Goal: Complete application form

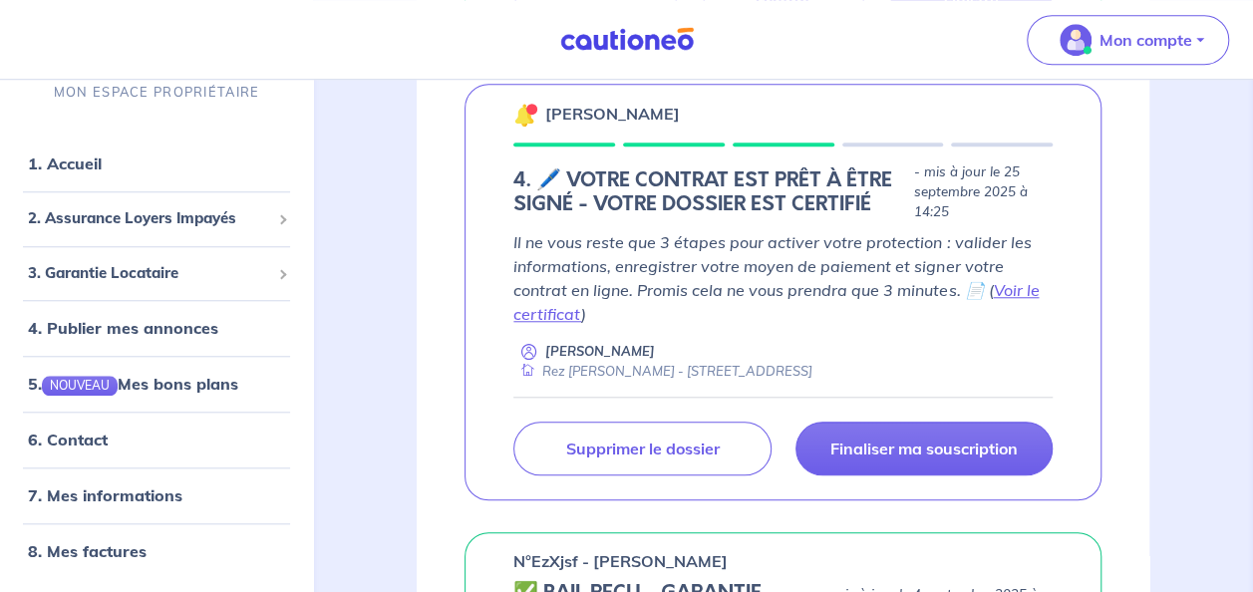
scroll to position [698, 0]
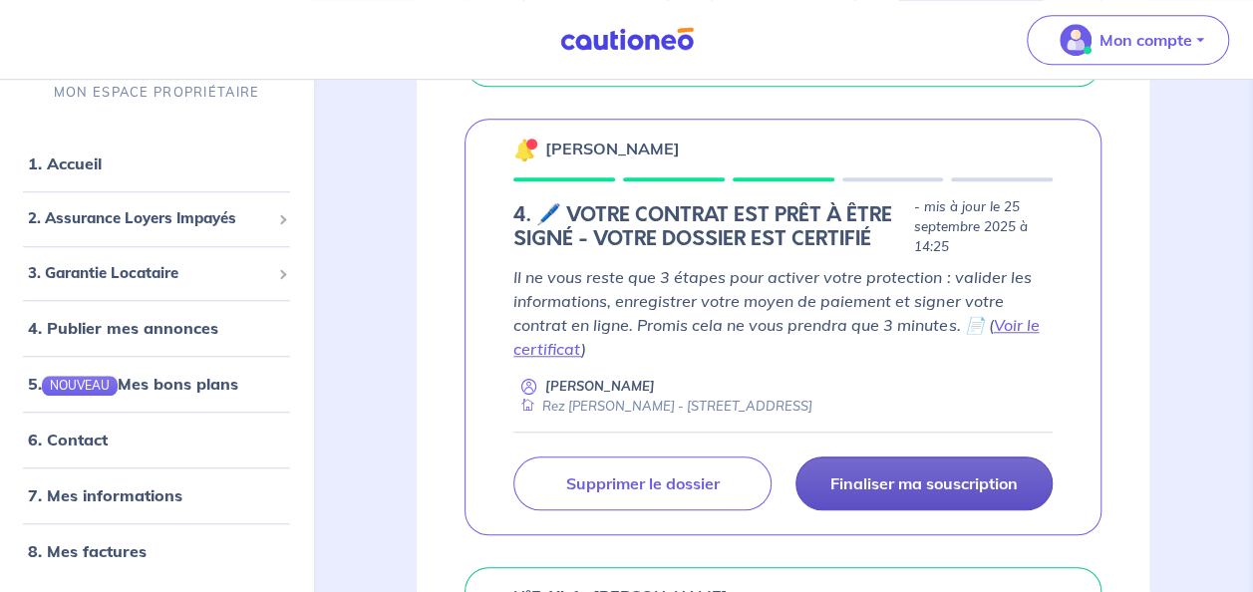
click at [929, 479] on p "Finaliser ma souscription" at bounding box center [923, 483] width 187 height 20
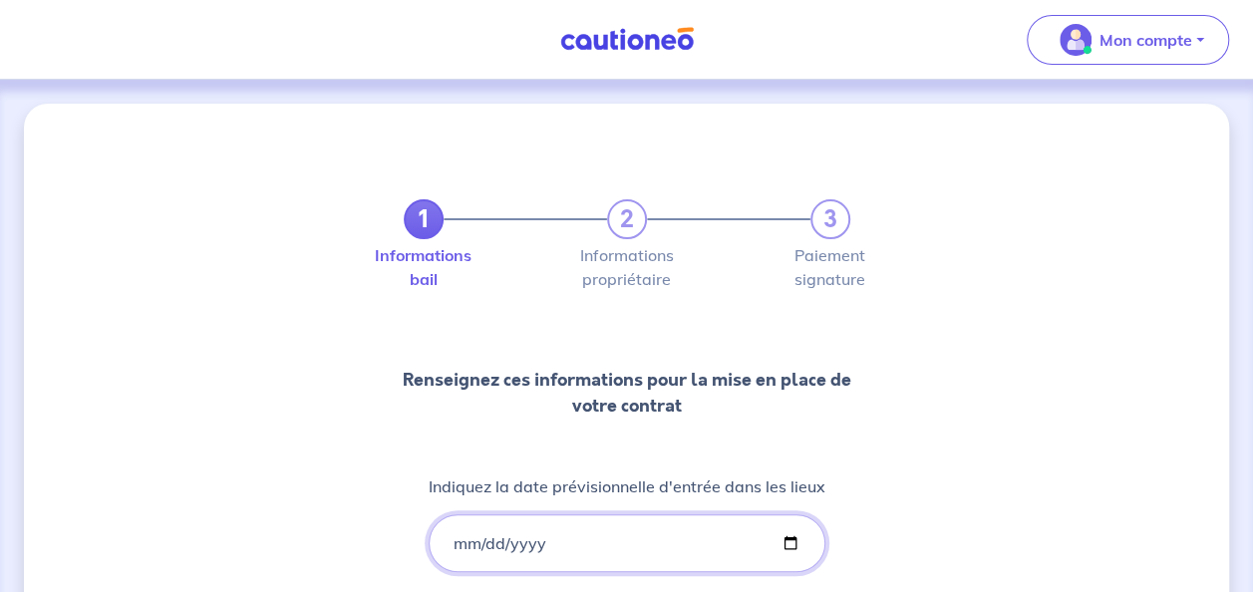
click at [787, 543] on input "[DATE]" at bounding box center [627, 543] width 397 height 58
type input "[DATE]"
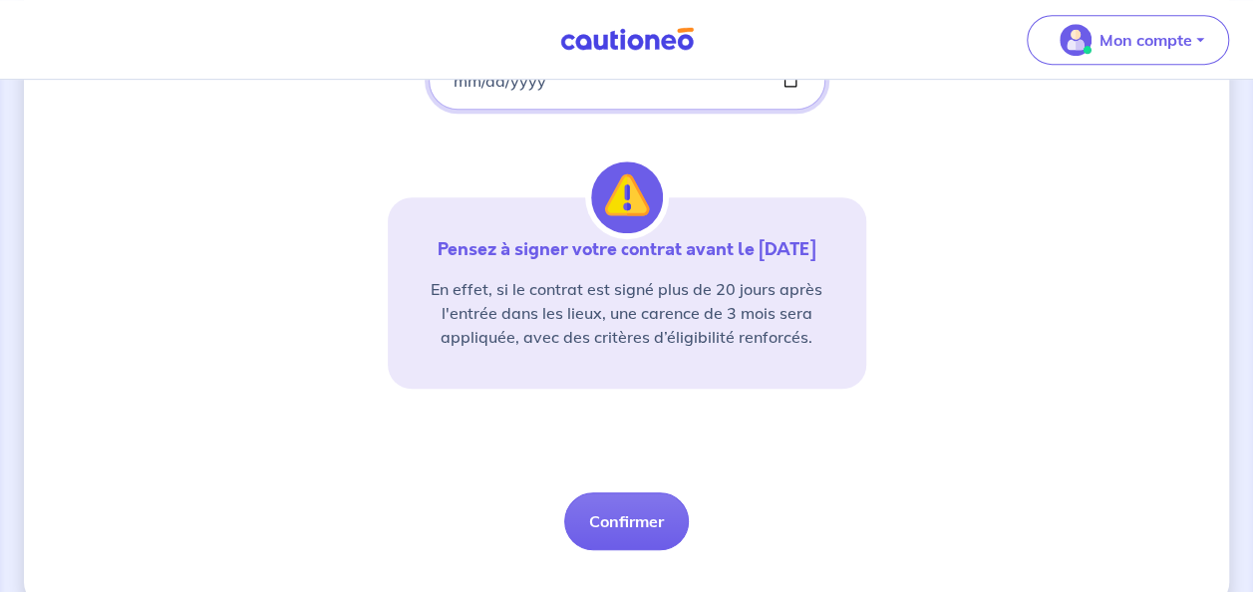
scroll to position [496, 0]
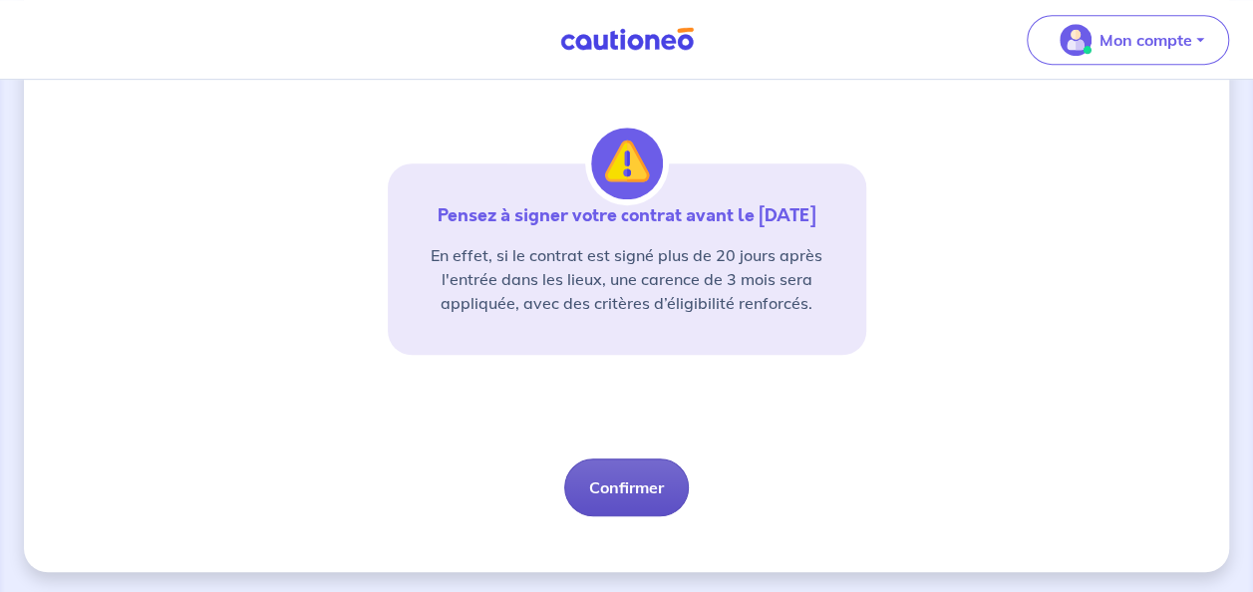
click at [648, 474] on button "Confirmer" at bounding box center [626, 487] width 125 height 58
select select "FR"
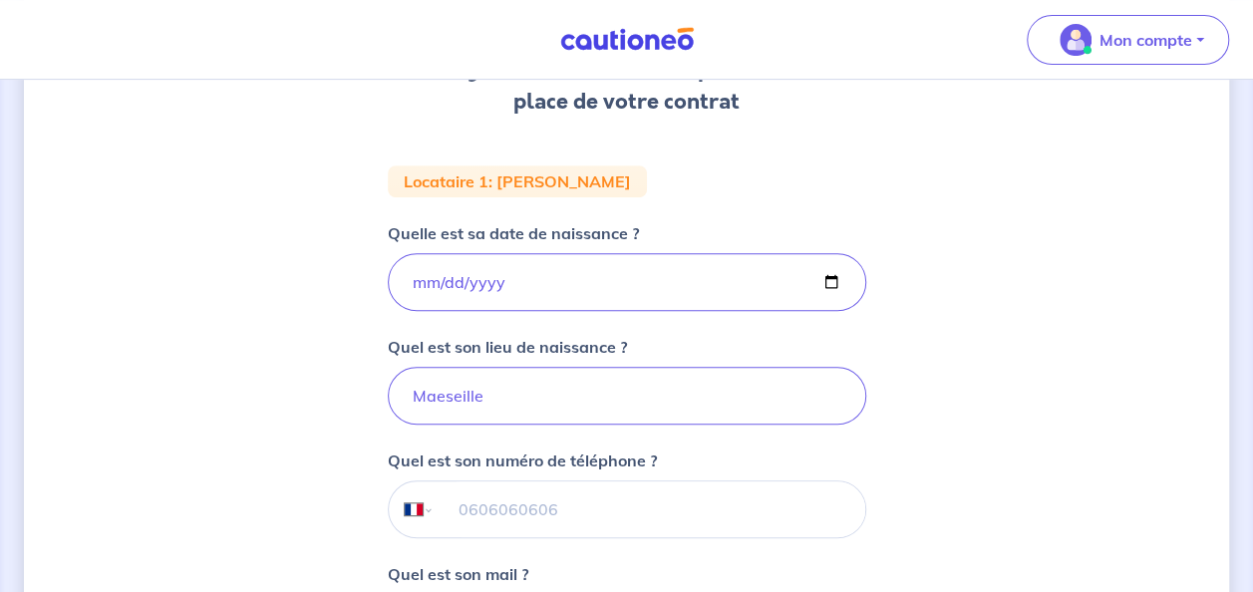
scroll to position [321, 0]
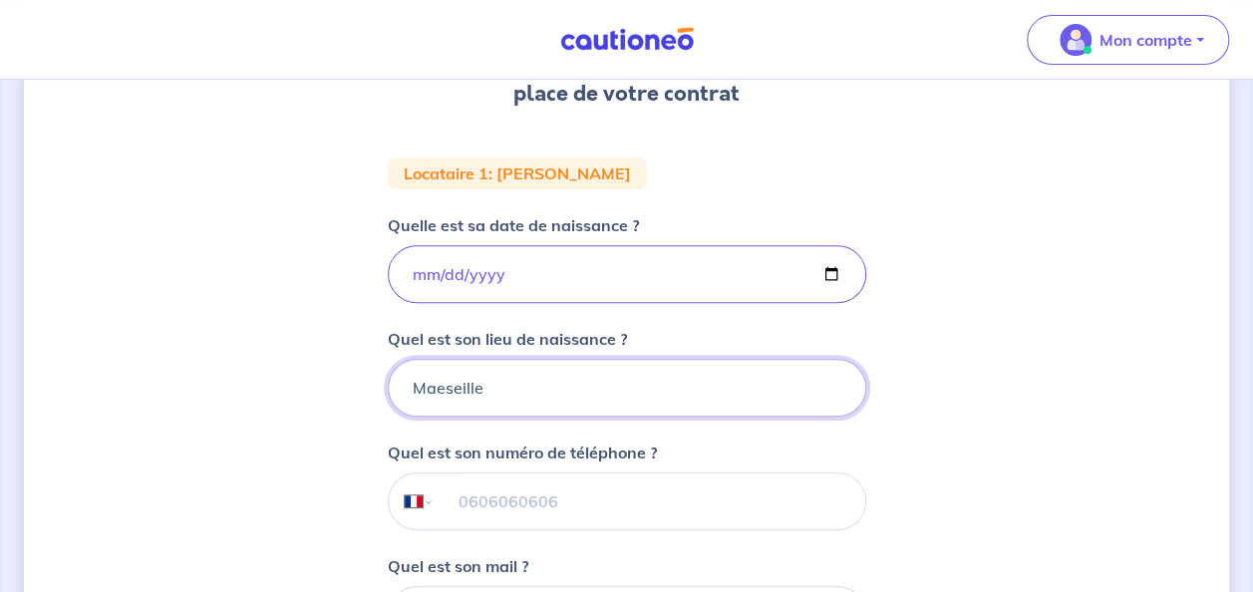
click at [443, 393] on input "Maeseille" at bounding box center [627, 388] width 478 height 58
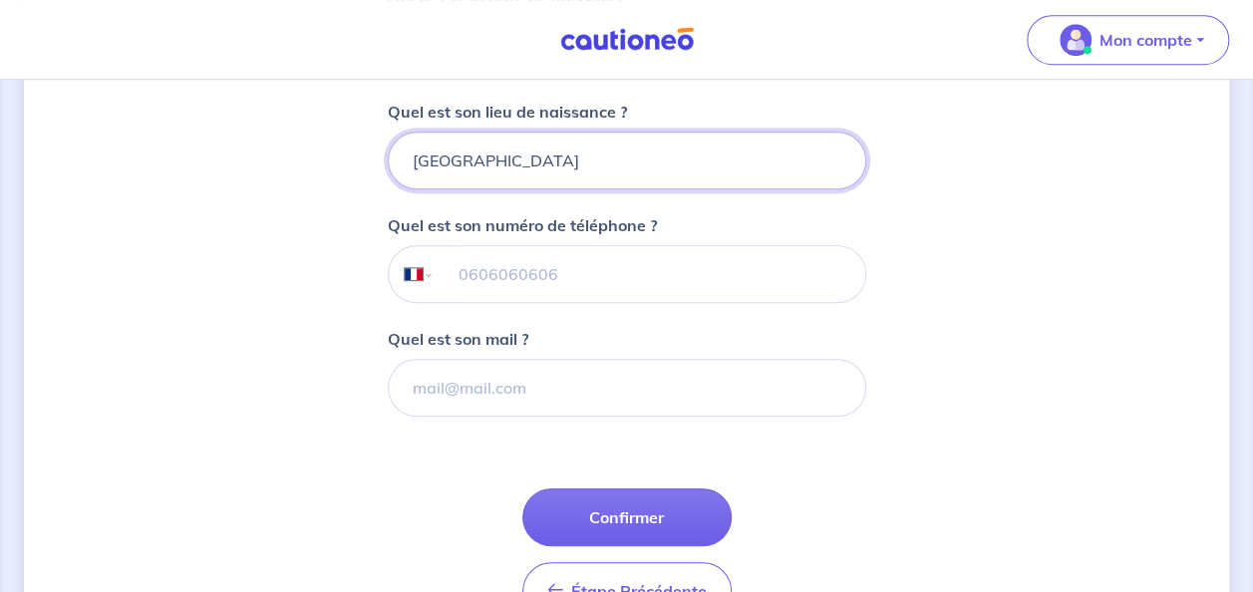
scroll to position [557, 0]
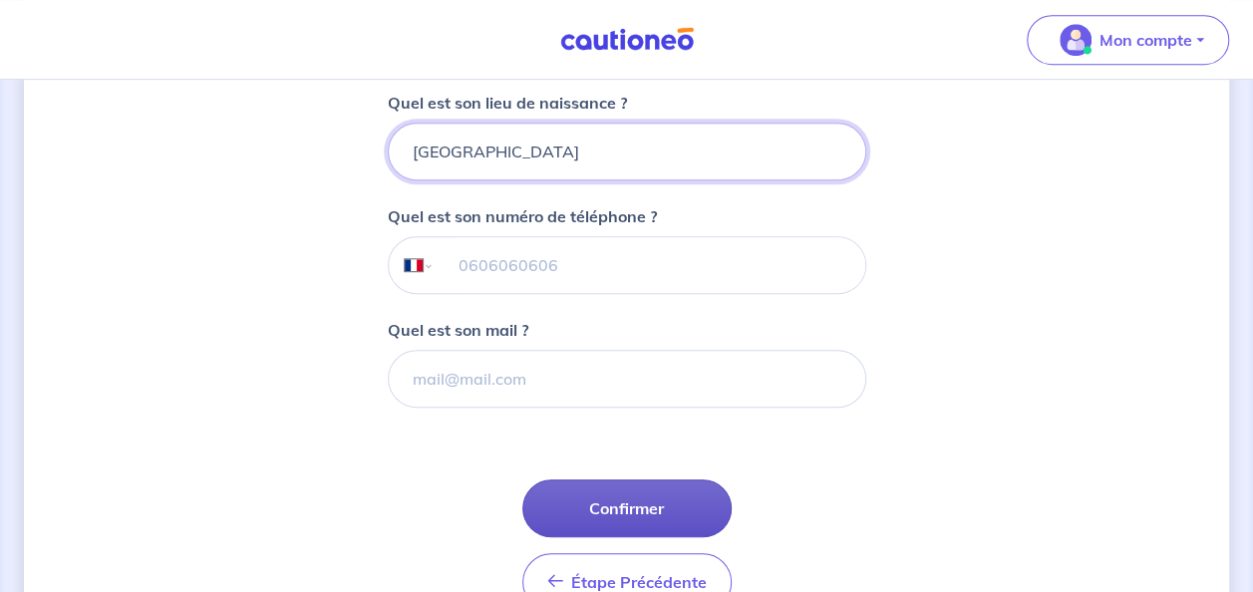
type input "[GEOGRAPHIC_DATA]"
click at [652, 500] on button "Confirmer" at bounding box center [626, 508] width 209 height 58
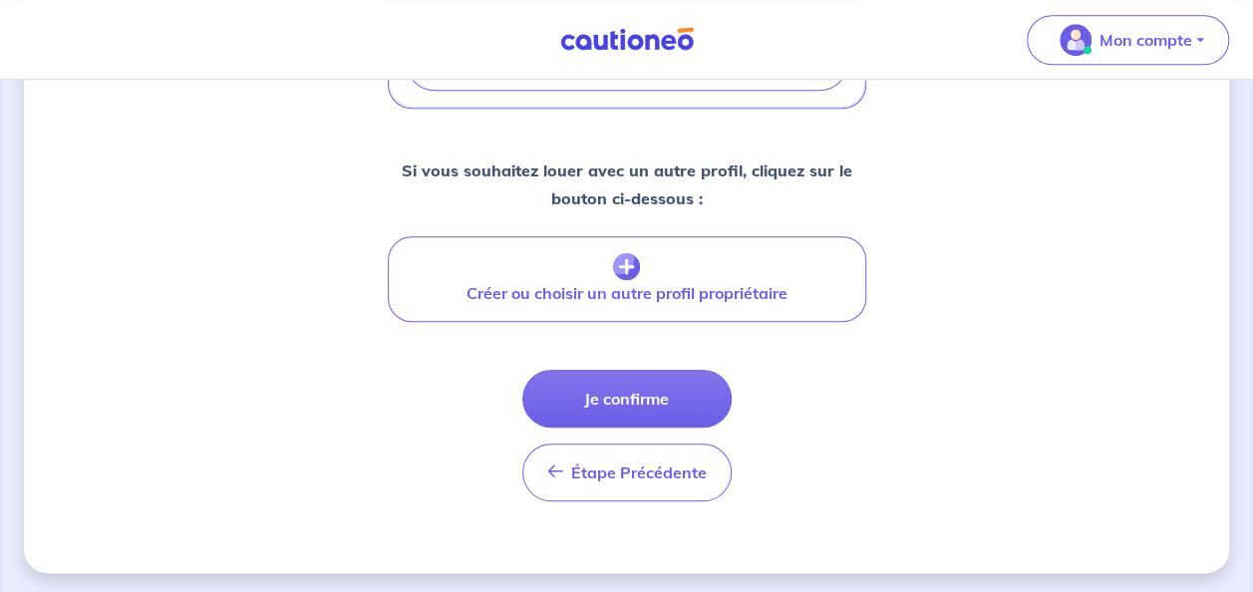
scroll to position [889, 0]
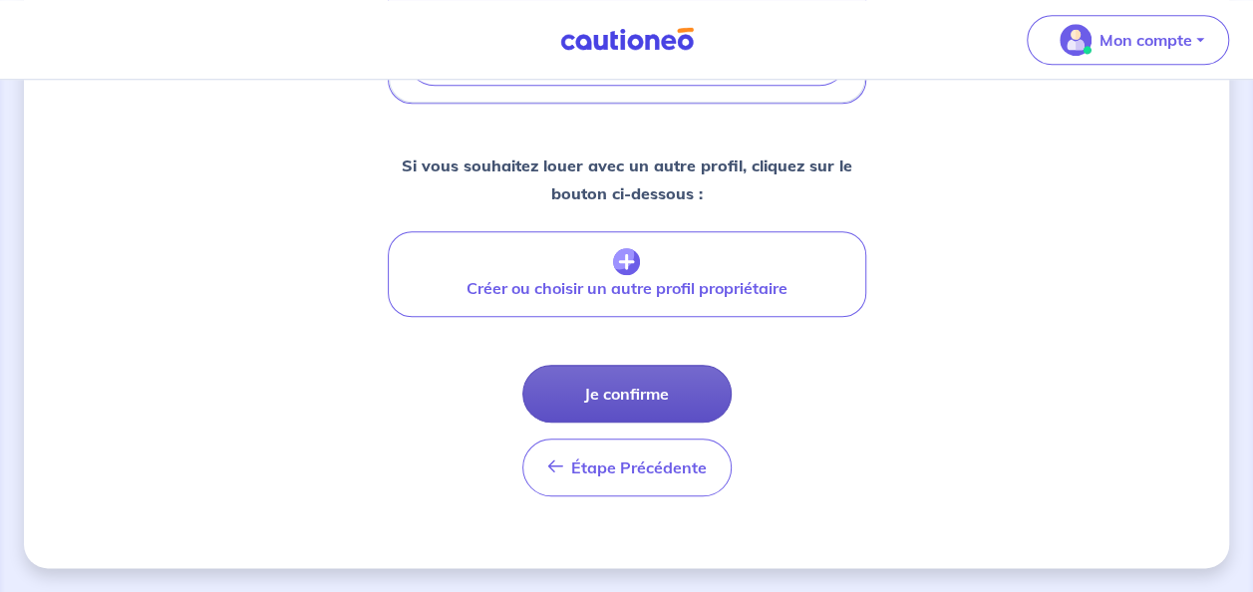
click at [633, 393] on button "Je confirme" at bounding box center [626, 394] width 209 height 58
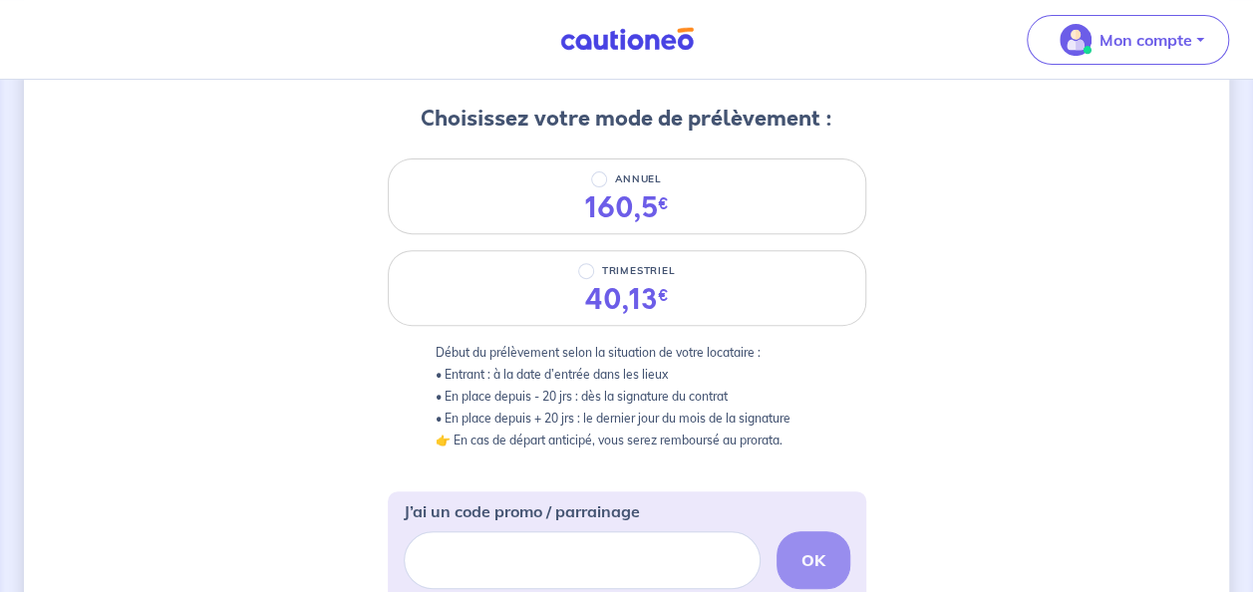
scroll to position [247, 0]
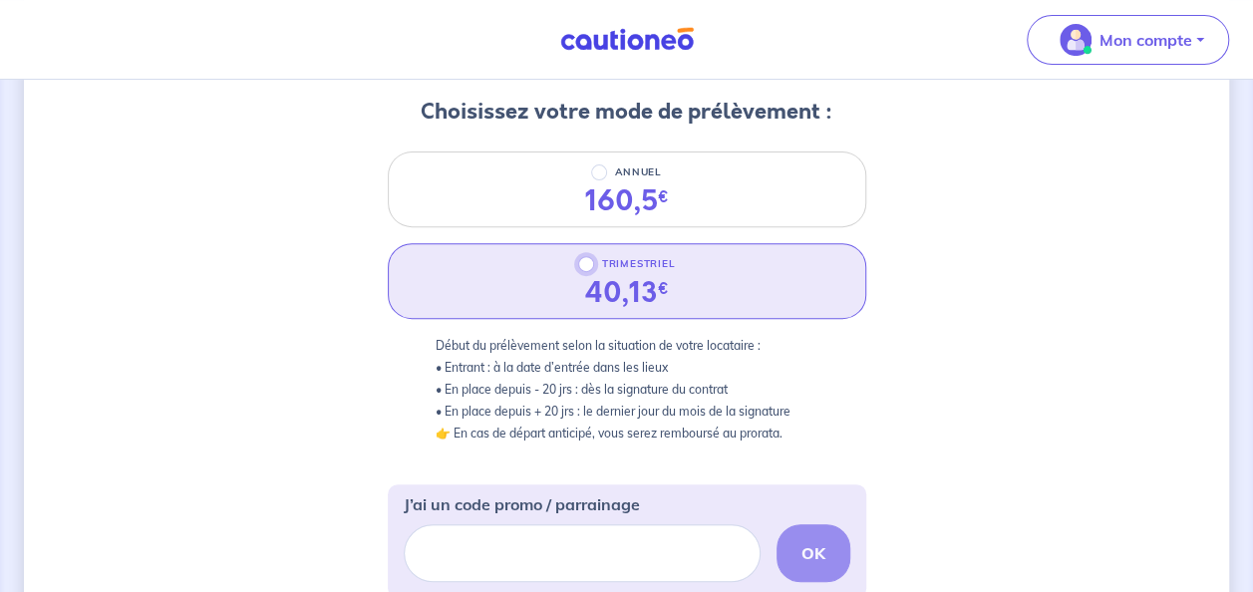
click at [585, 267] on input "TRIMESTRIEL" at bounding box center [586, 264] width 16 height 16
radio input "true"
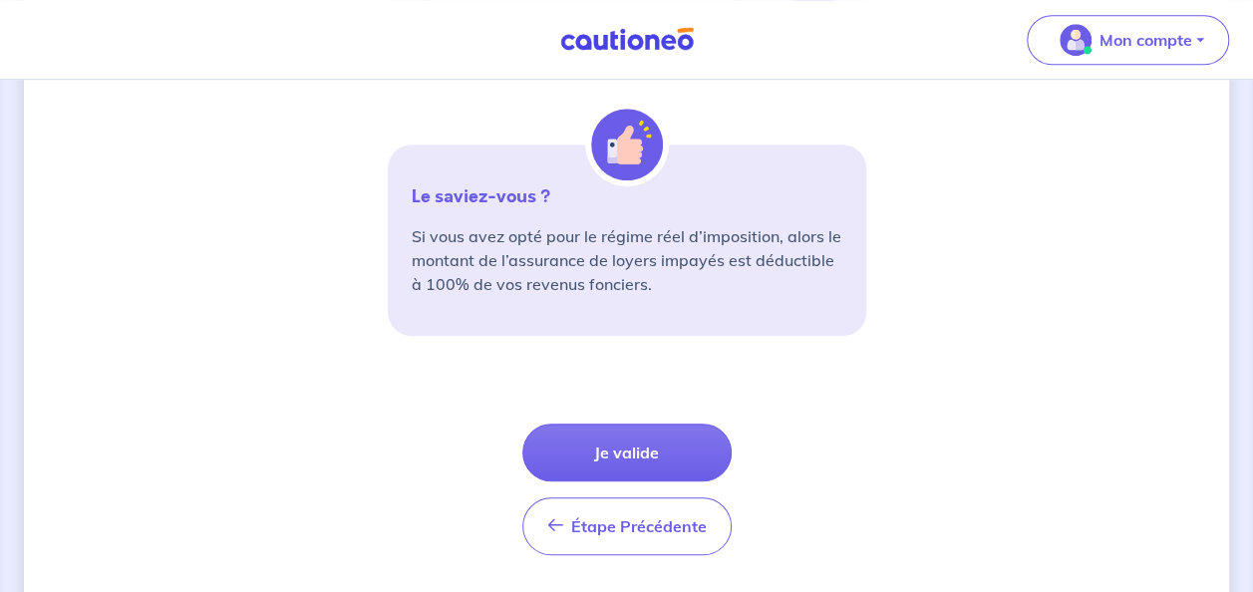
scroll to position [789, 0]
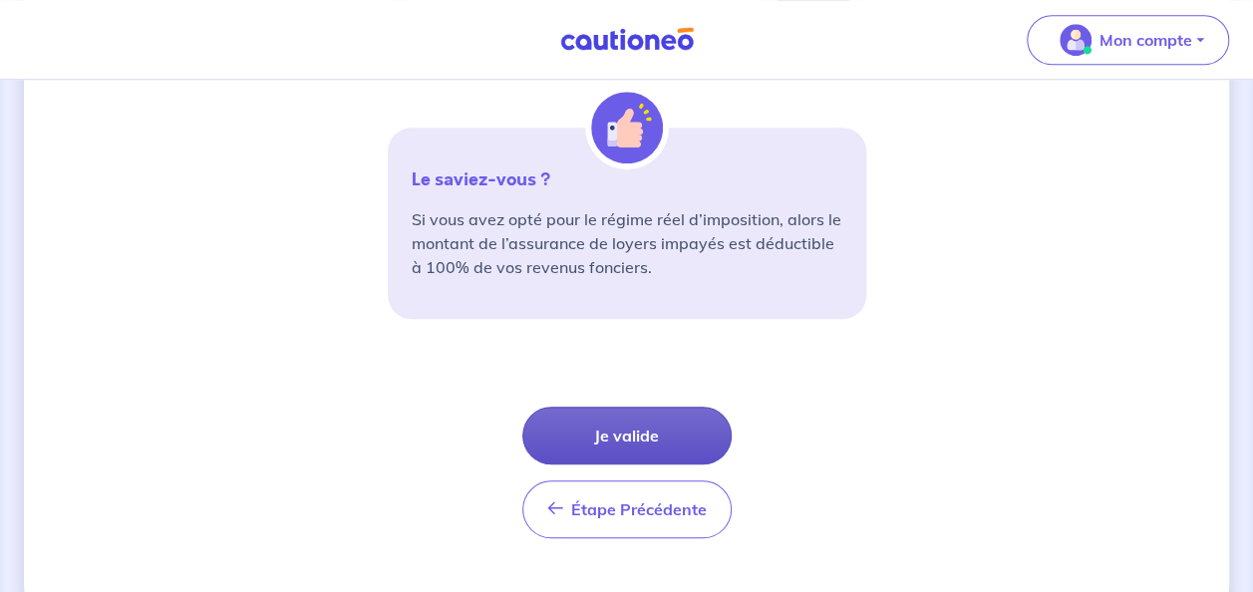
click at [670, 427] on button "Je valide" at bounding box center [626, 436] width 209 height 58
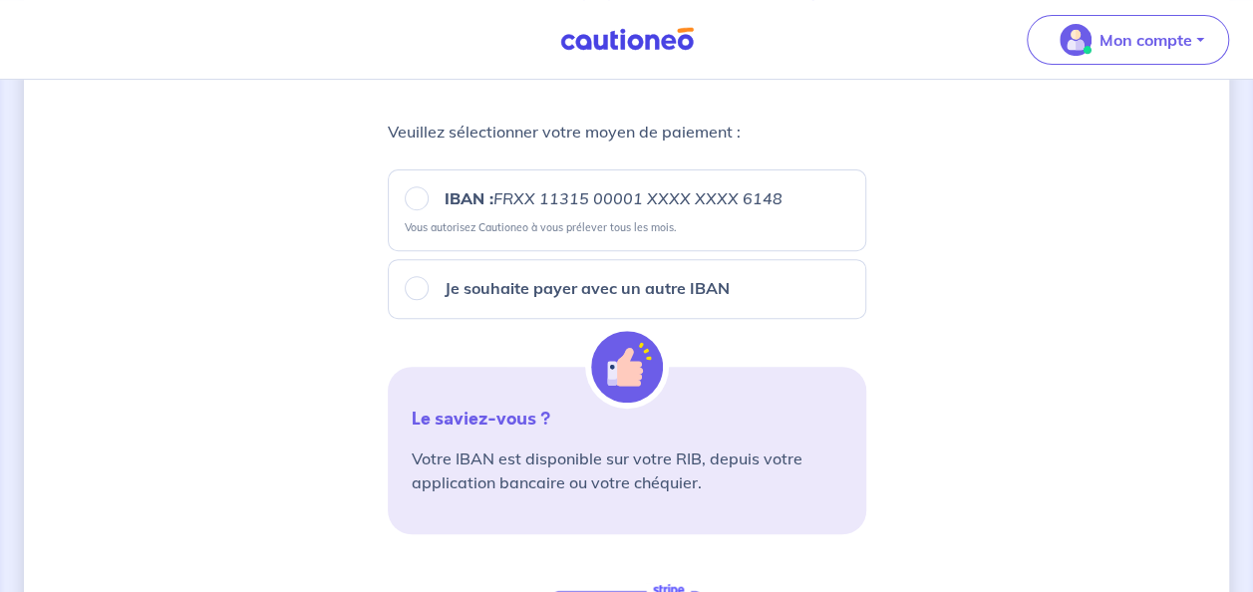
scroll to position [295, 0]
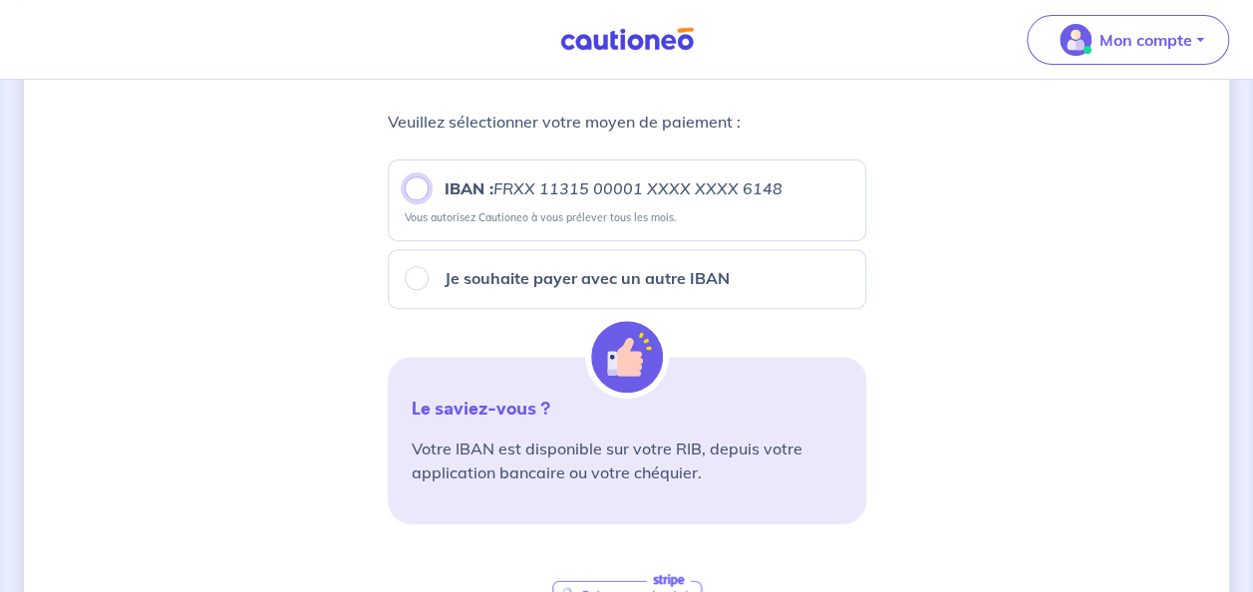
click at [414, 185] on input "IBAN : FRXX [FINANCIAL_ID] XXXX XXXX 6148" at bounding box center [417, 188] width 24 height 24
radio input "true"
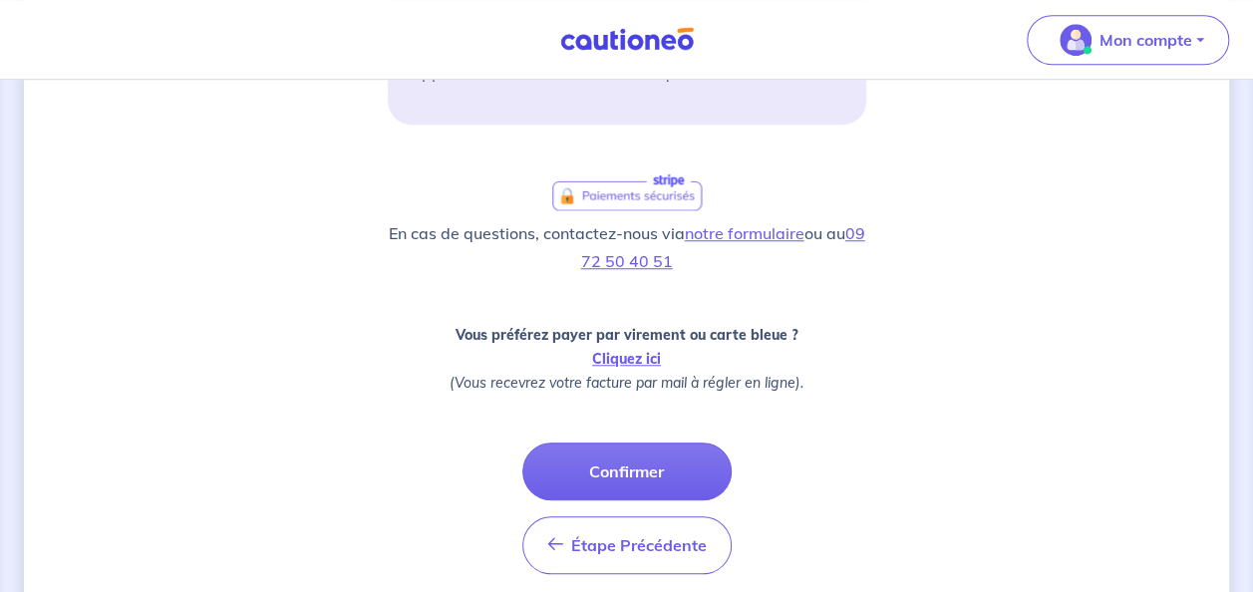
scroll to position [696, 0]
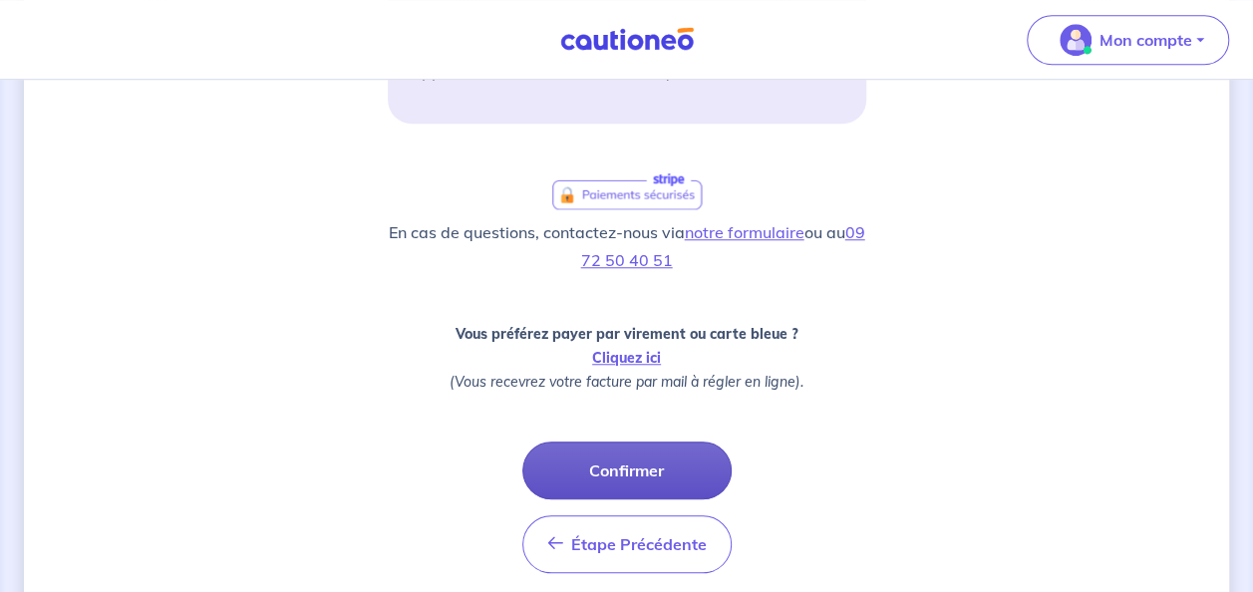
click at [670, 458] on button "Confirmer" at bounding box center [626, 470] width 209 height 58
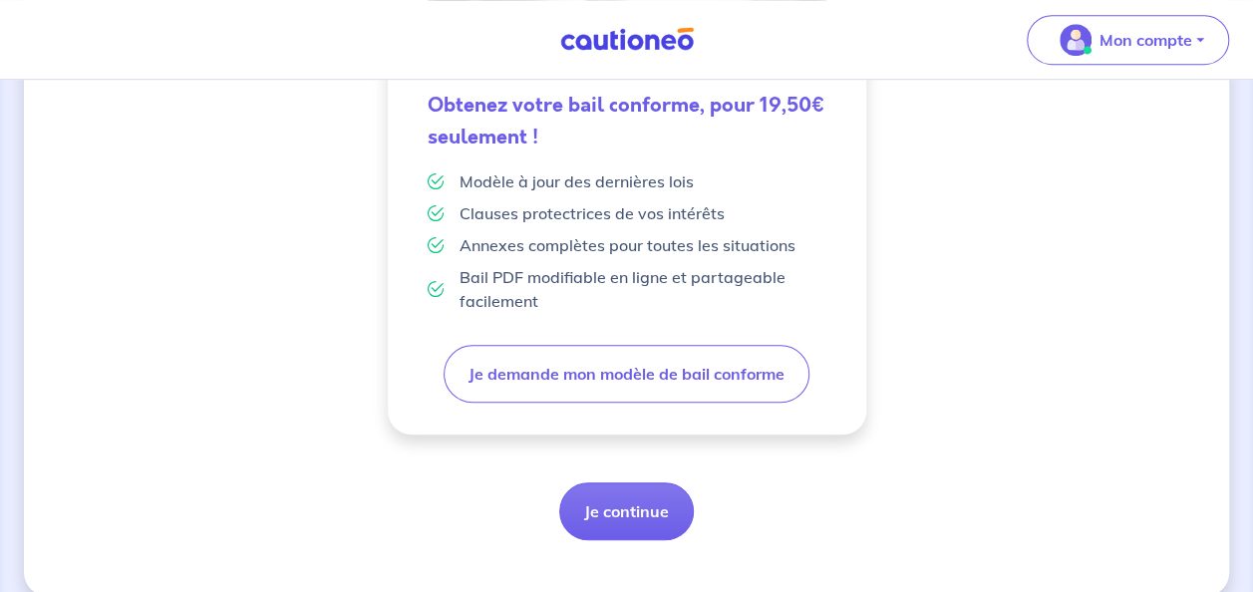
scroll to position [662, 0]
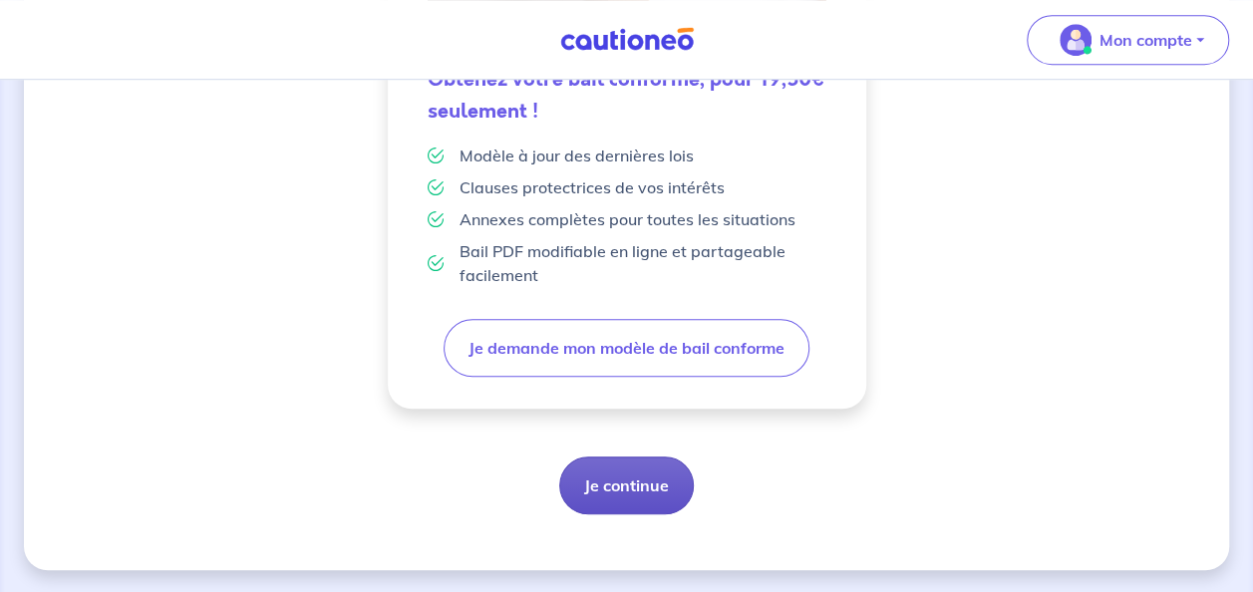
click at [650, 488] on button "Je continue" at bounding box center [626, 485] width 135 height 58
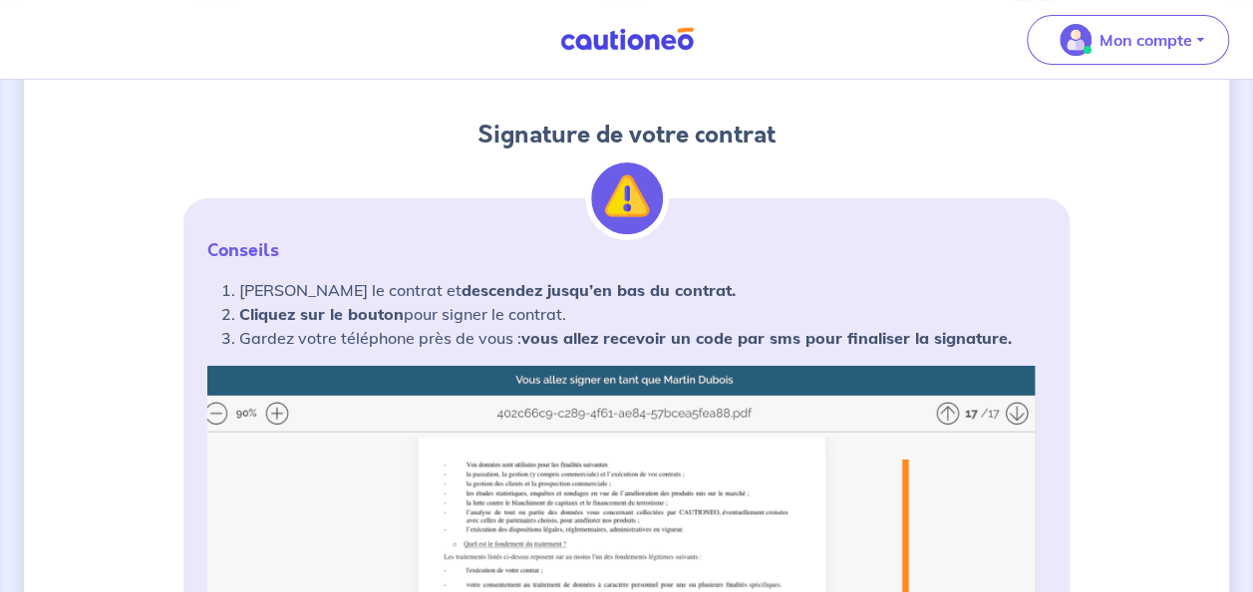
scroll to position [207, 0]
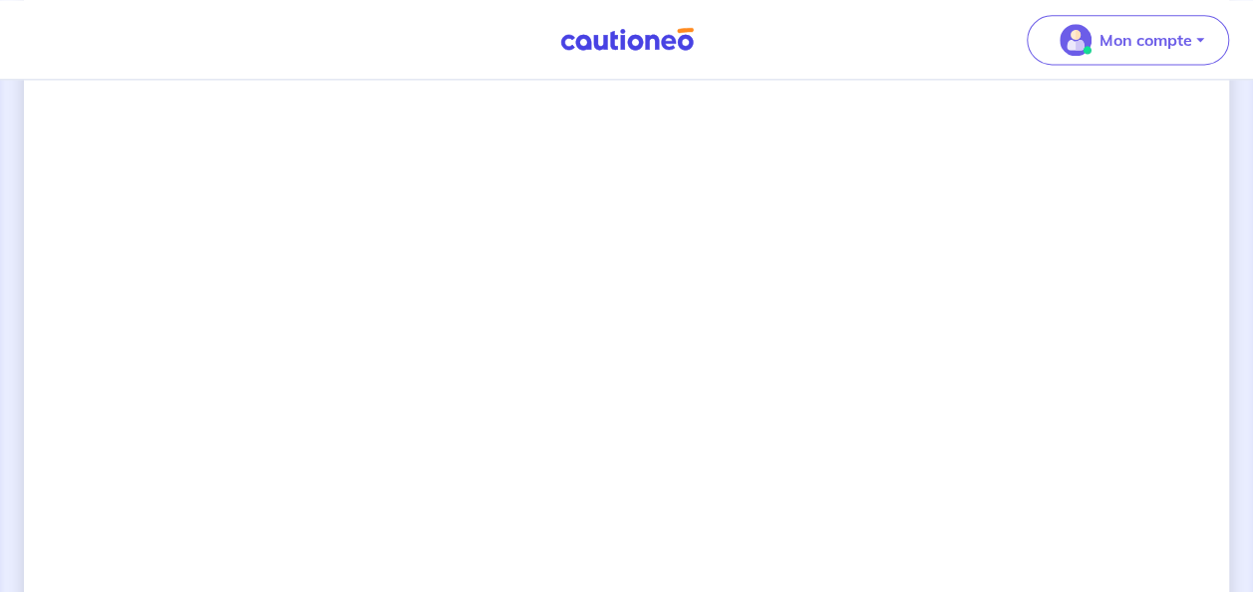
scroll to position [1378, 0]
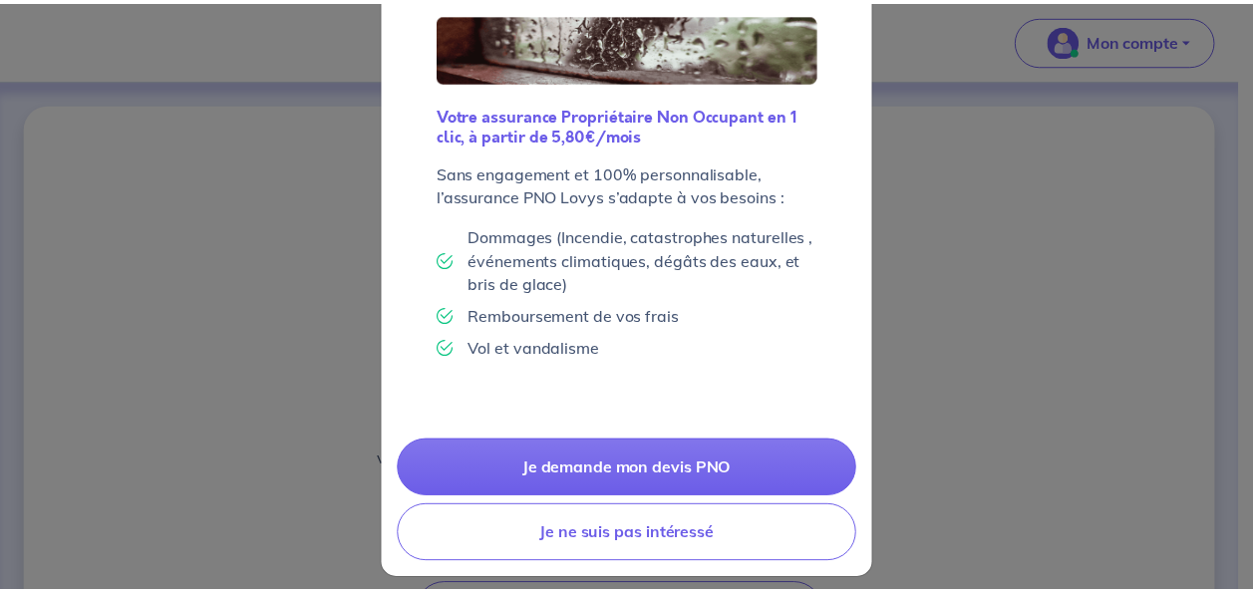
scroll to position [199, 0]
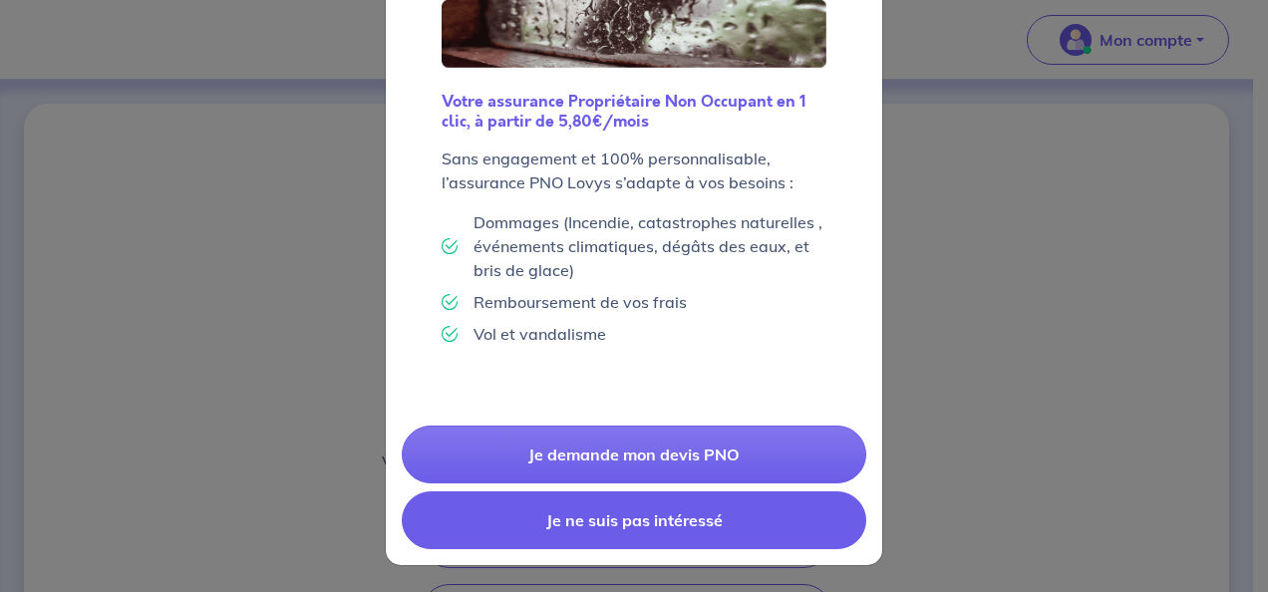
click at [650, 520] on button "Je ne suis pas intéressé" at bounding box center [634, 520] width 464 height 58
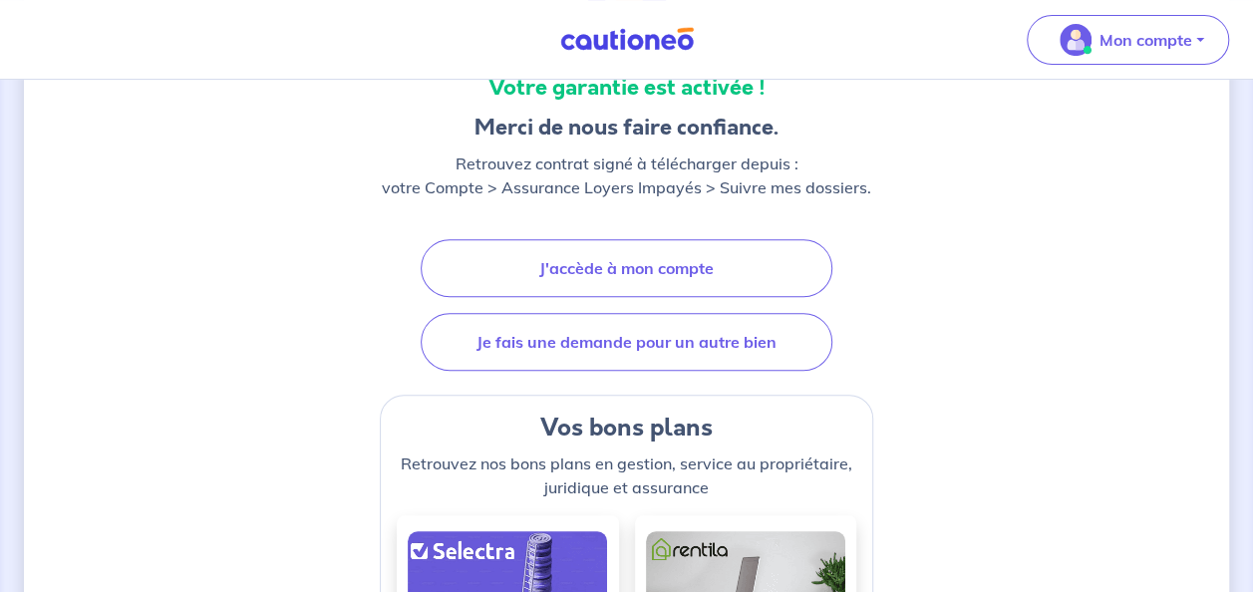
scroll to position [321, 0]
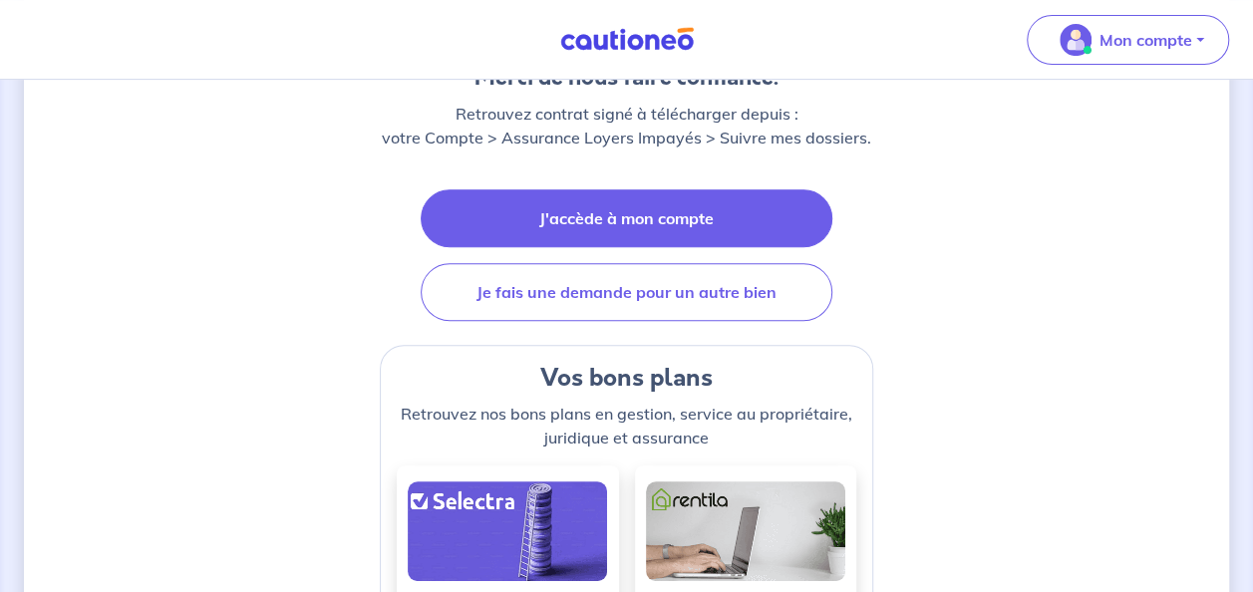
click at [757, 221] on link "J'accède à mon compte" at bounding box center [627, 218] width 412 height 58
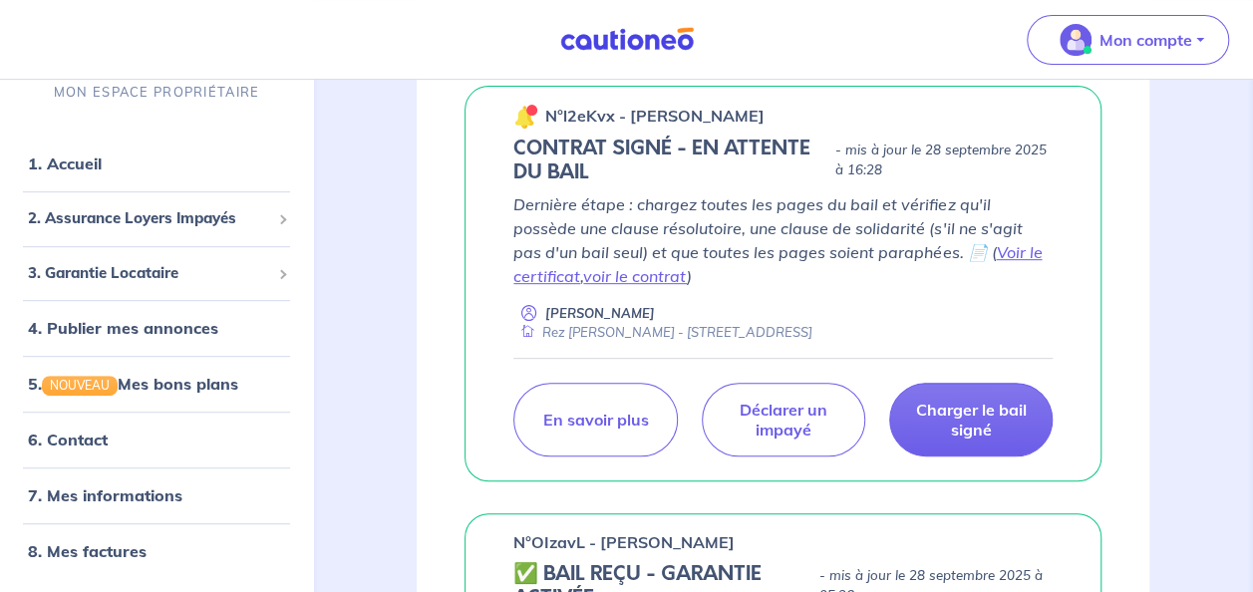
scroll to position [359, 0]
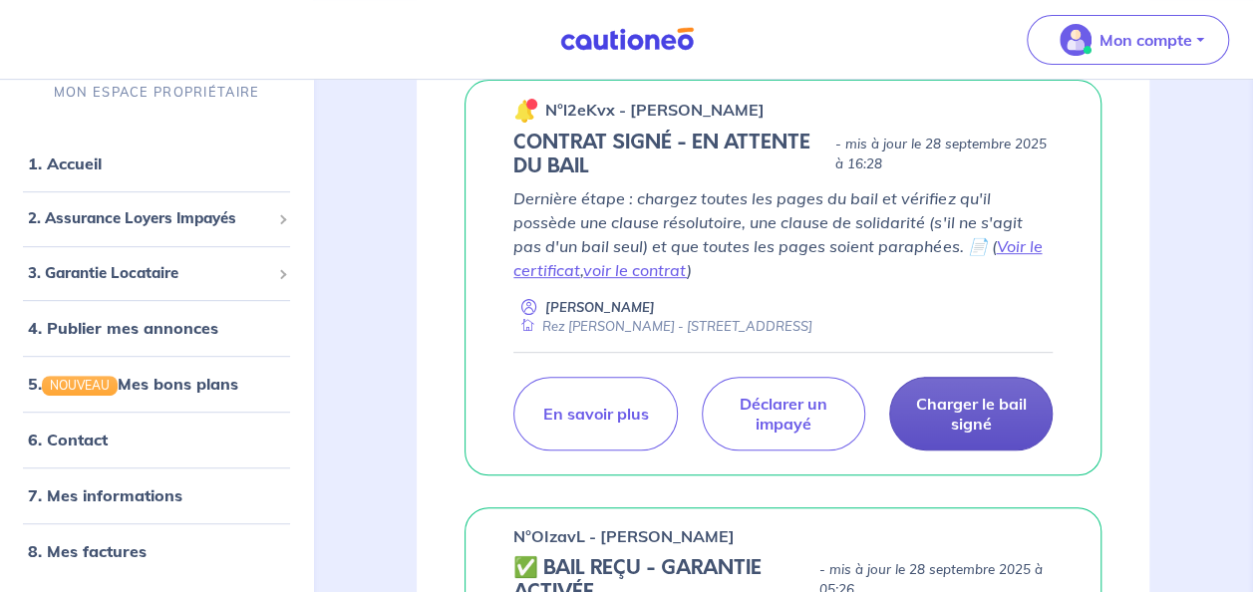
click at [981, 407] on p "Charger le bail signé" at bounding box center [971, 414] width 114 height 40
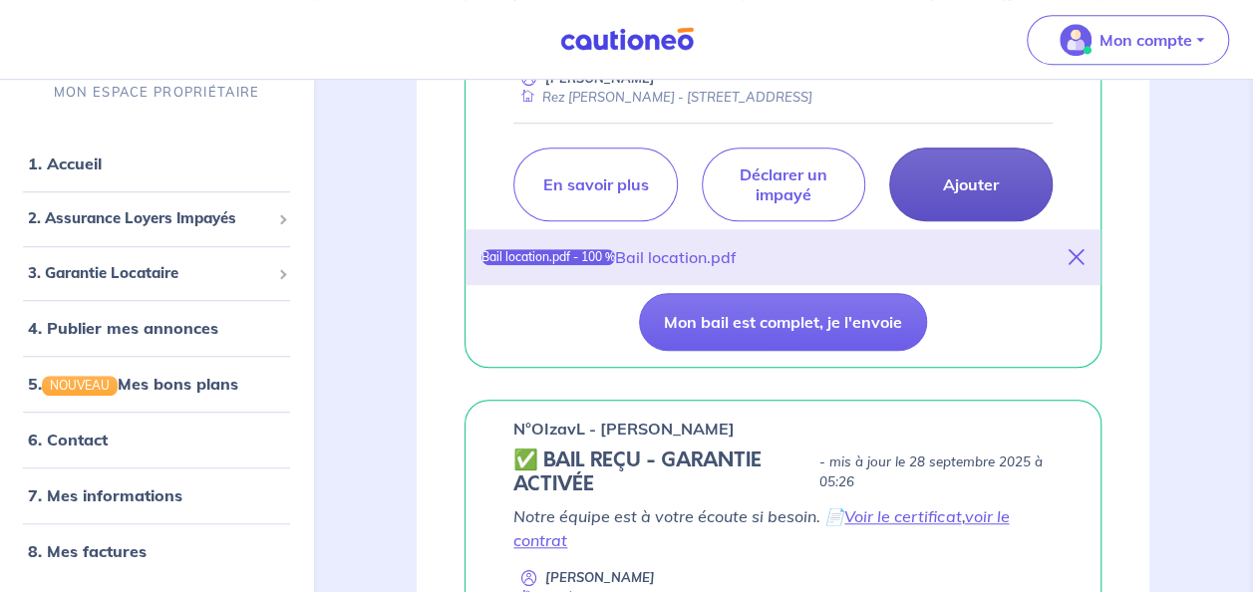
scroll to position [582, 0]
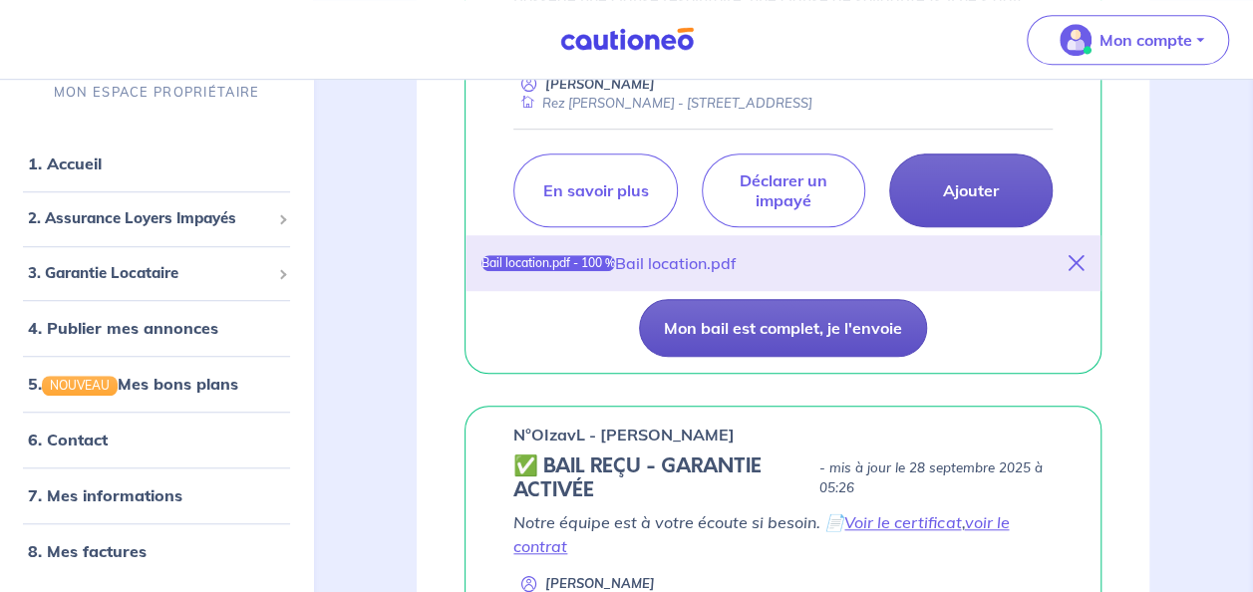
click at [888, 327] on button "Mon bail est complet, je l'envoie" at bounding box center [783, 328] width 288 height 58
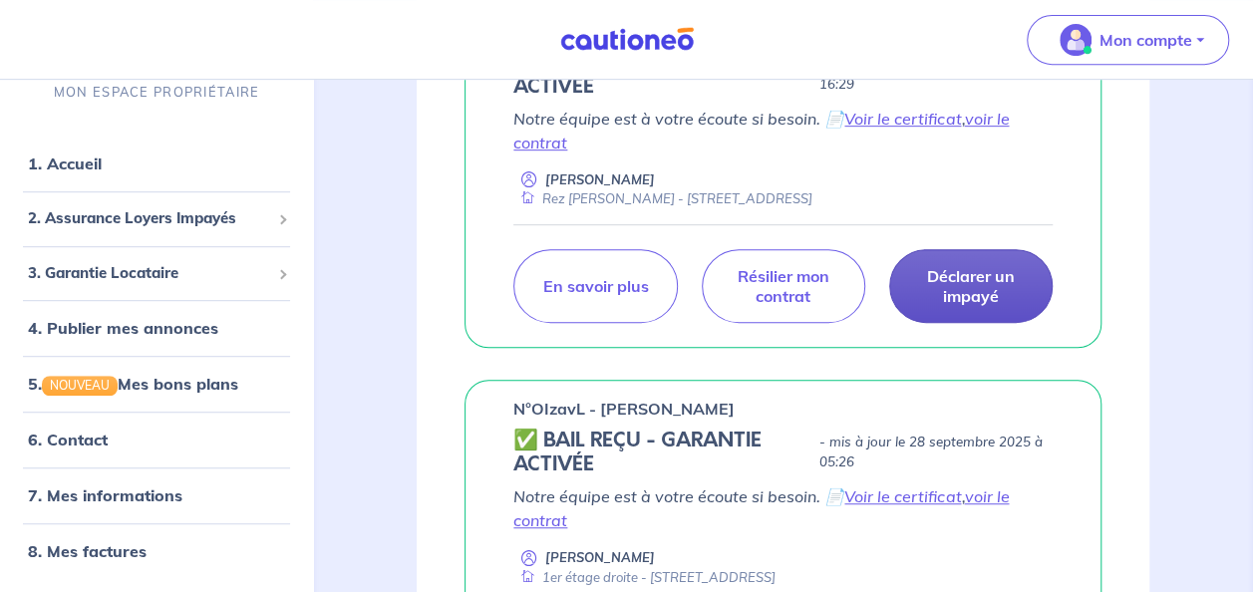
scroll to position [0, 0]
